Goal: Register for event/course

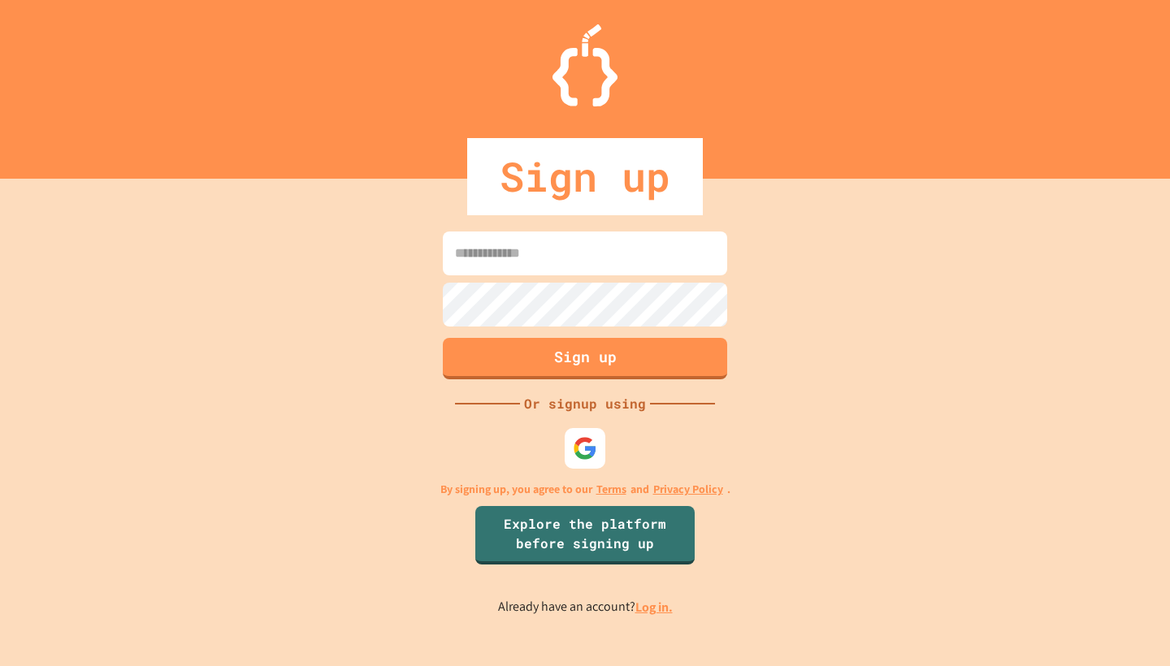
click at [502, 273] on input at bounding box center [585, 254] width 284 height 44
click at [401, 448] on div "Sign up Or signup using By signing up, you agree to our Terms and Privacy Polic…" at bounding box center [585, 423] width 1170 height 488
click at [577, 451] on img at bounding box center [585, 449] width 27 height 27
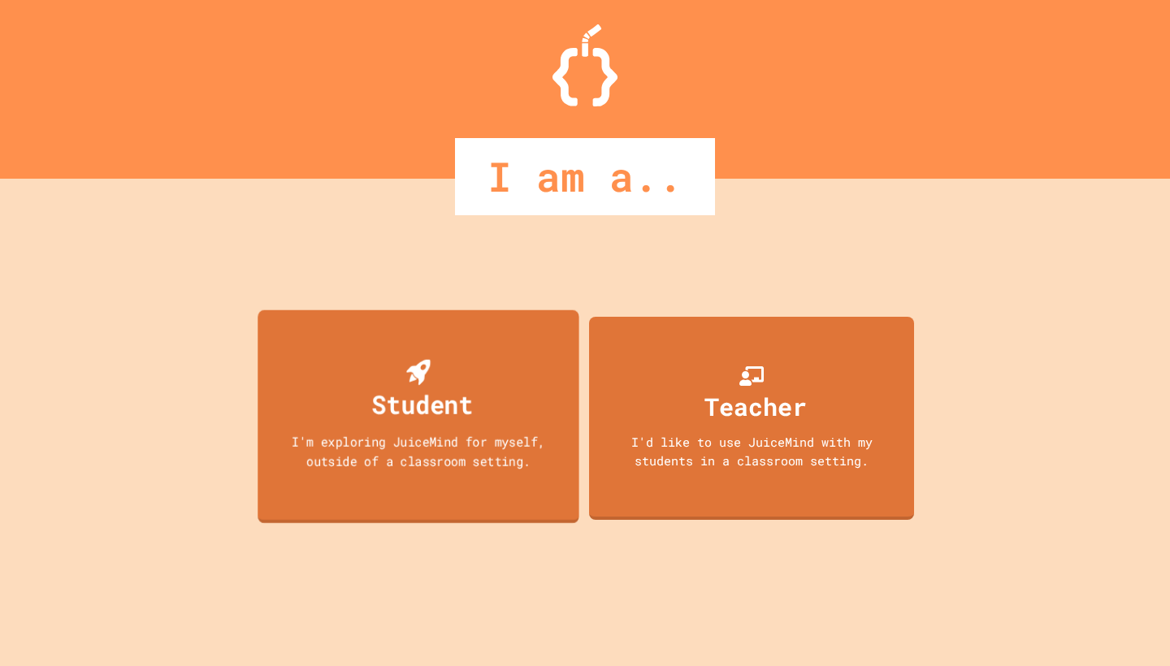
click at [449, 366] on div "Student" at bounding box center [418, 392] width 109 height 64
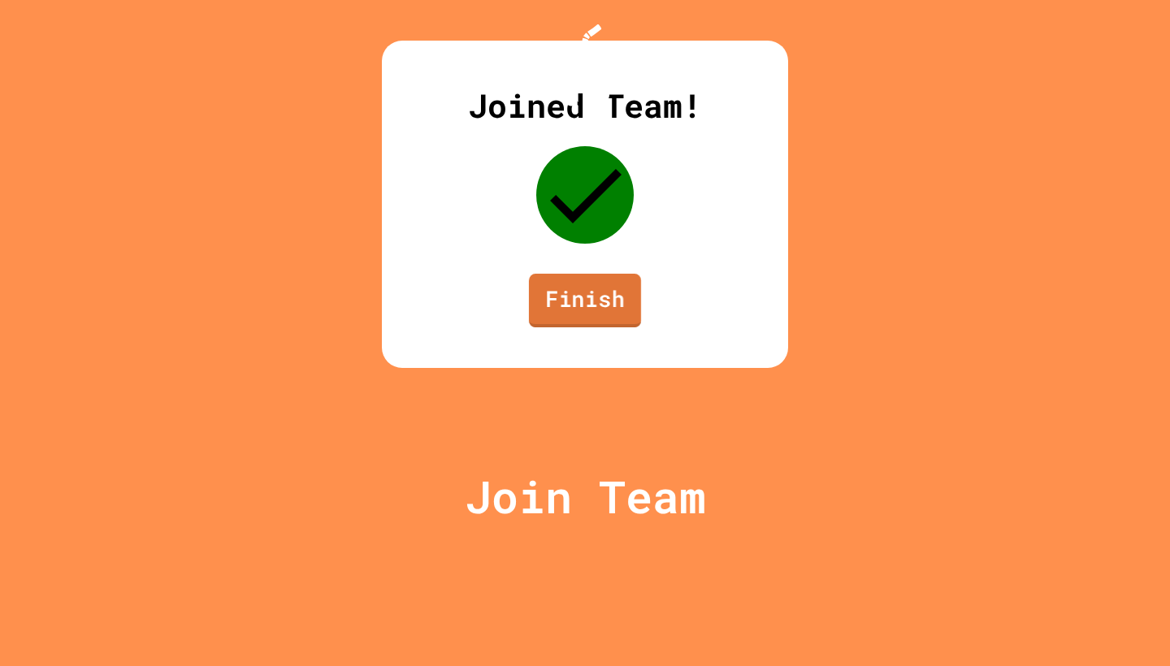
click at [575, 328] on link "Finish" at bounding box center [585, 301] width 112 height 54
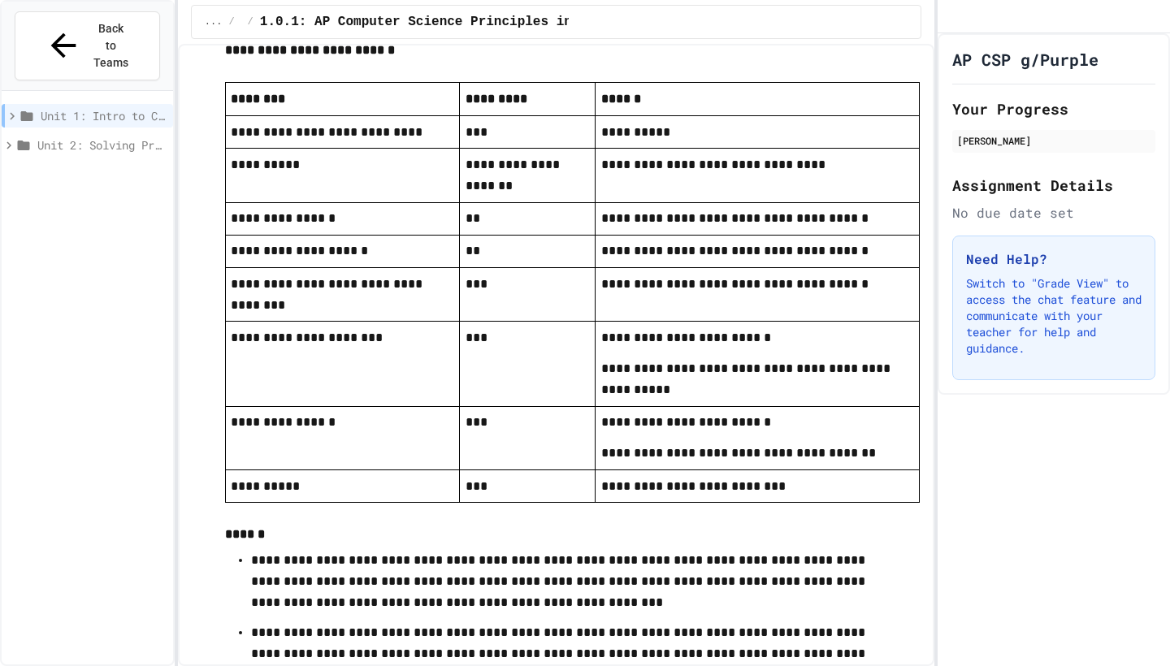
scroll to position [3125, 0]
